Goal: Navigation & Orientation: Find specific page/section

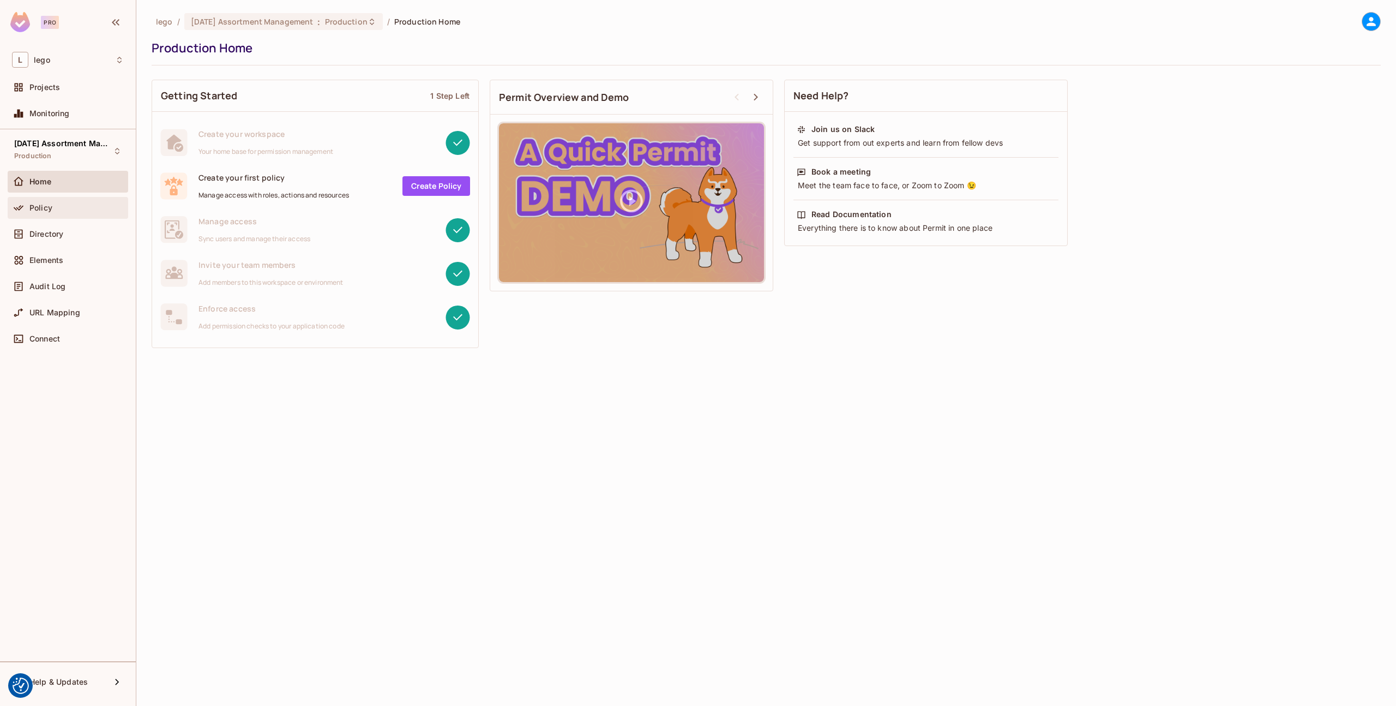
click at [54, 214] on div "Policy" at bounding box center [68, 207] width 112 height 13
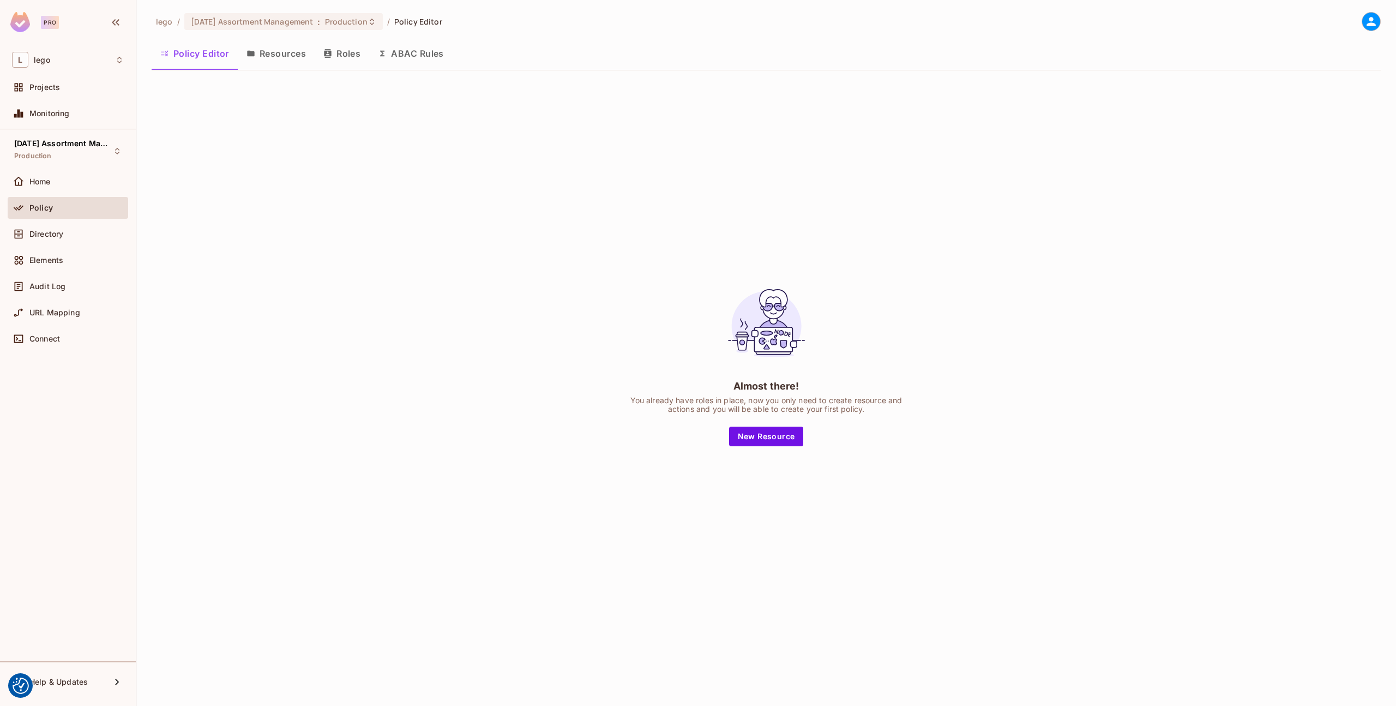
click at [279, 54] on button "Resources" at bounding box center [276, 53] width 77 height 27
click at [353, 51] on button "Roles" at bounding box center [342, 53] width 55 height 27
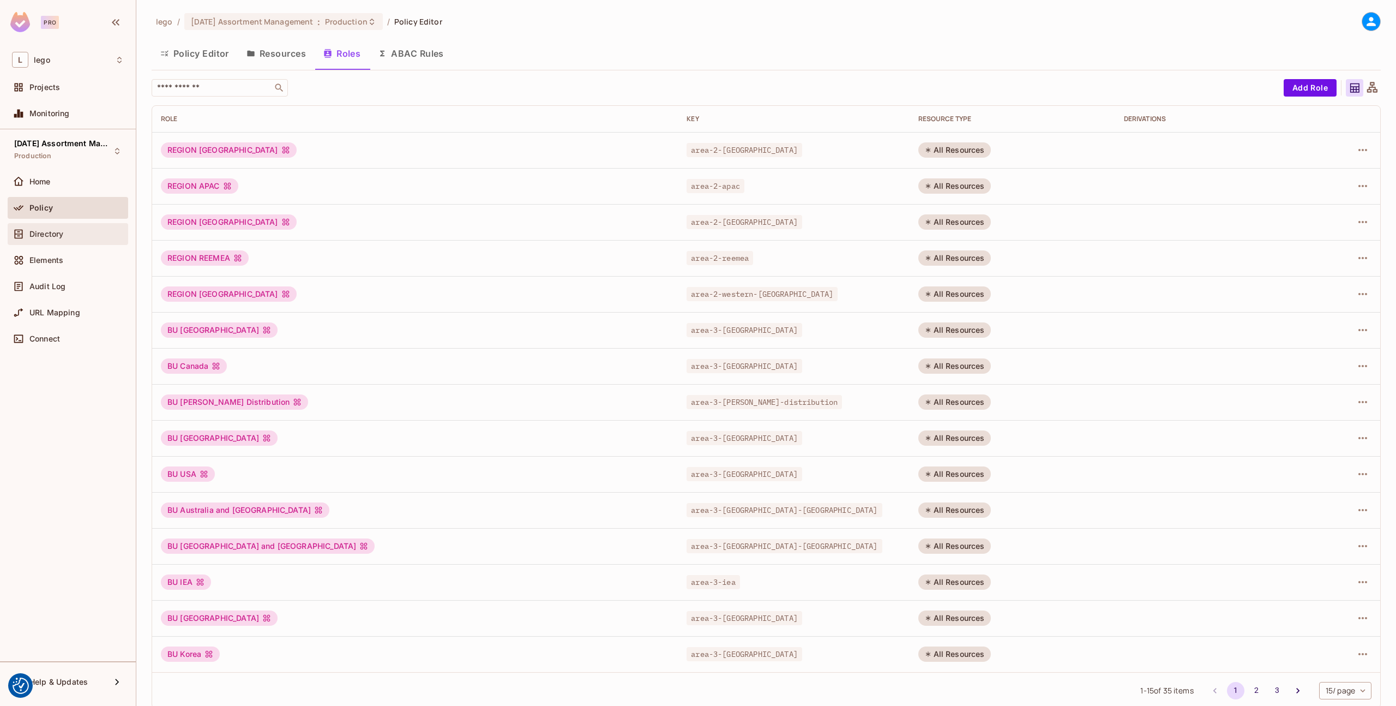
click at [79, 243] on div "Directory" at bounding box center [68, 234] width 121 height 22
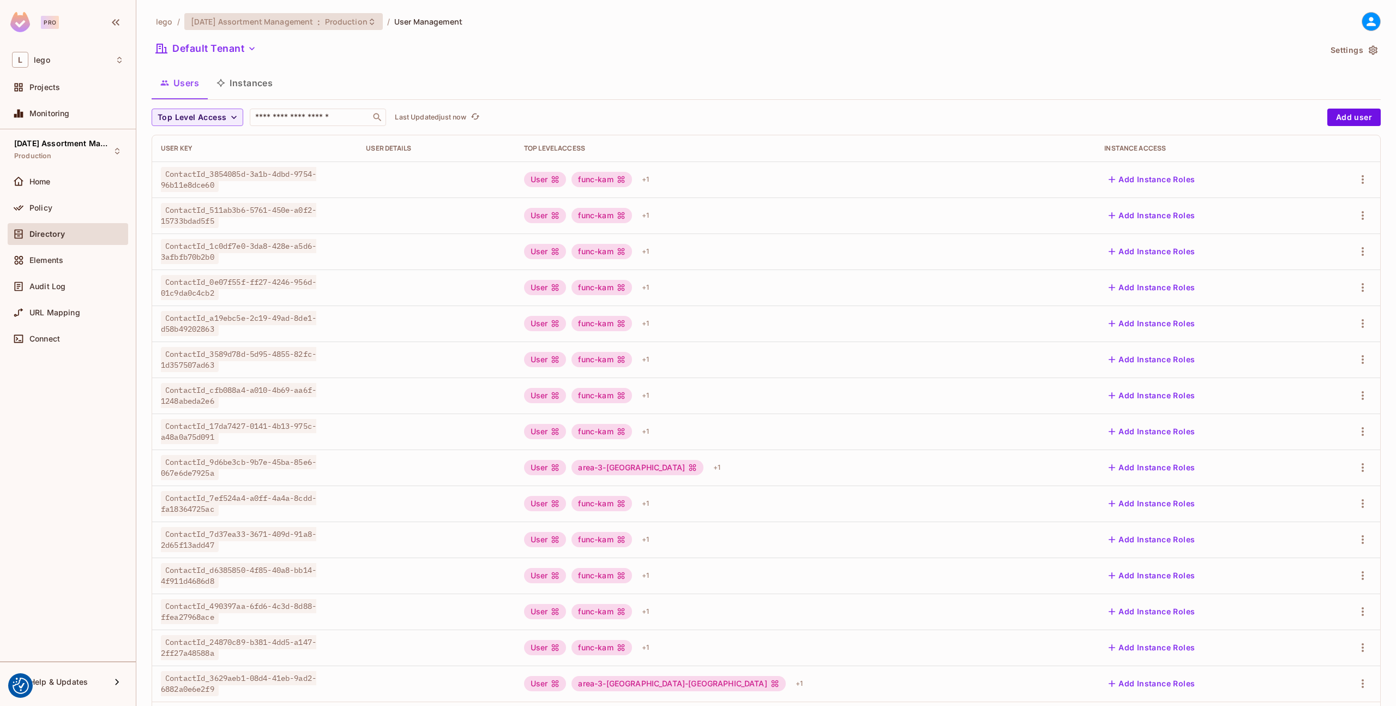
click at [338, 24] on span "Production" at bounding box center [346, 21] width 43 height 10
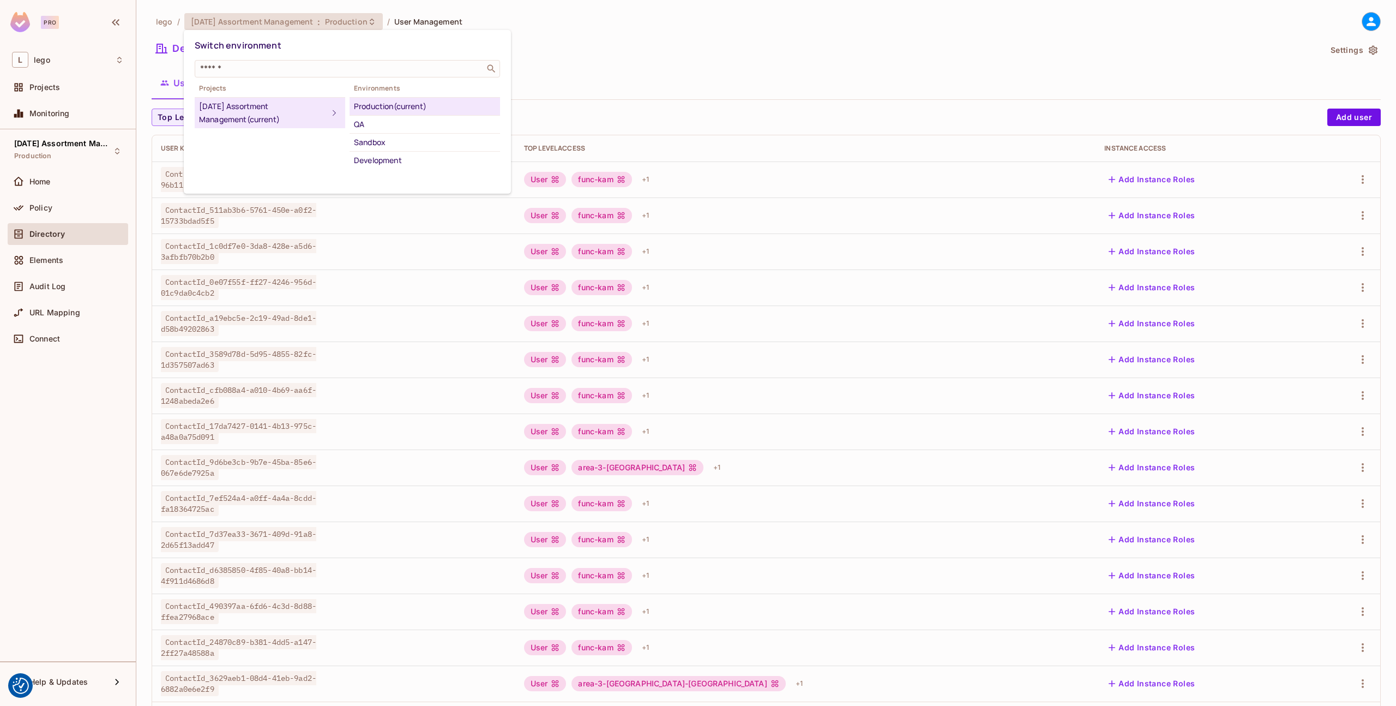
click at [338, 24] on div at bounding box center [698, 353] width 1396 height 706
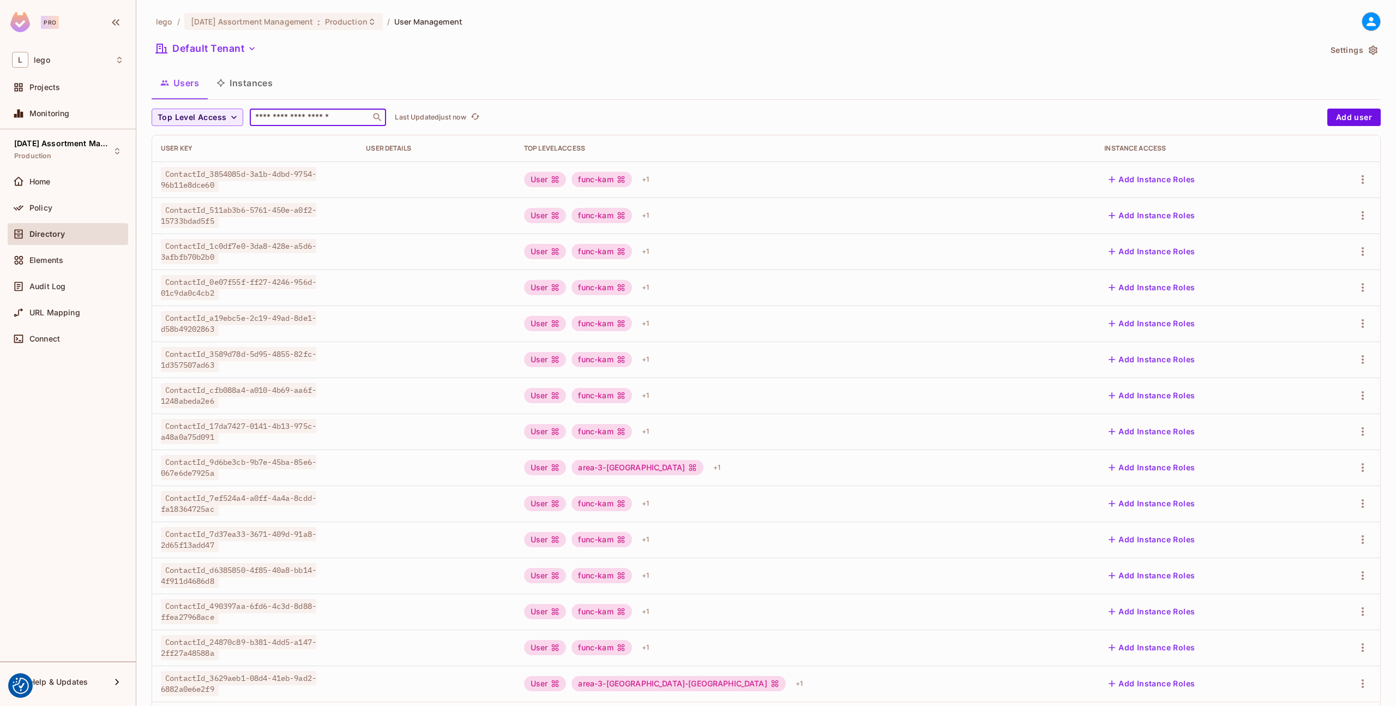
click at [291, 120] on input "text" at bounding box center [310, 117] width 115 height 11
paste input "**********"
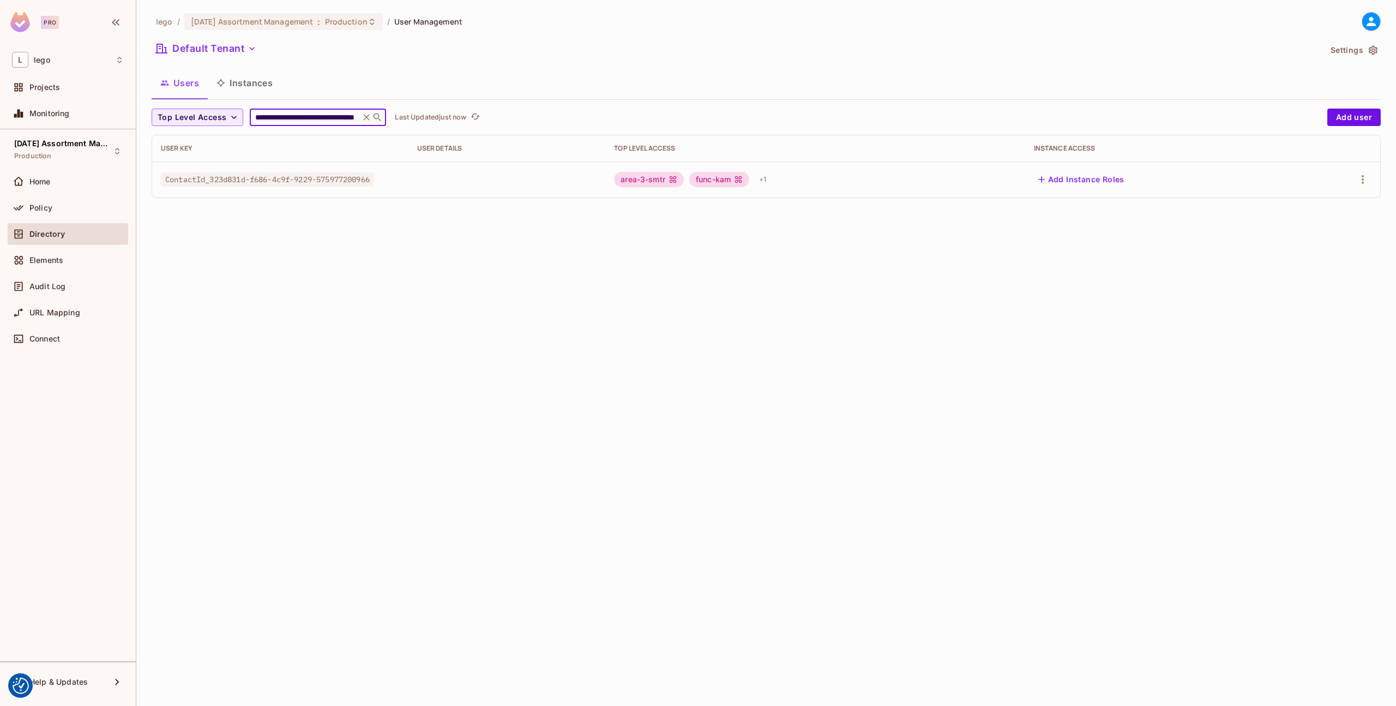
type input "**********"
click at [489, 50] on div "Default Tenant" at bounding box center [736, 50] width 1169 height 21
click at [771, 179] on div "+ 1" at bounding box center [763, 179] width 16 height 17
click at [781, 112] on div at bounding box center [698, 353] width 1396 height 706
